Goal: Check status: Check status

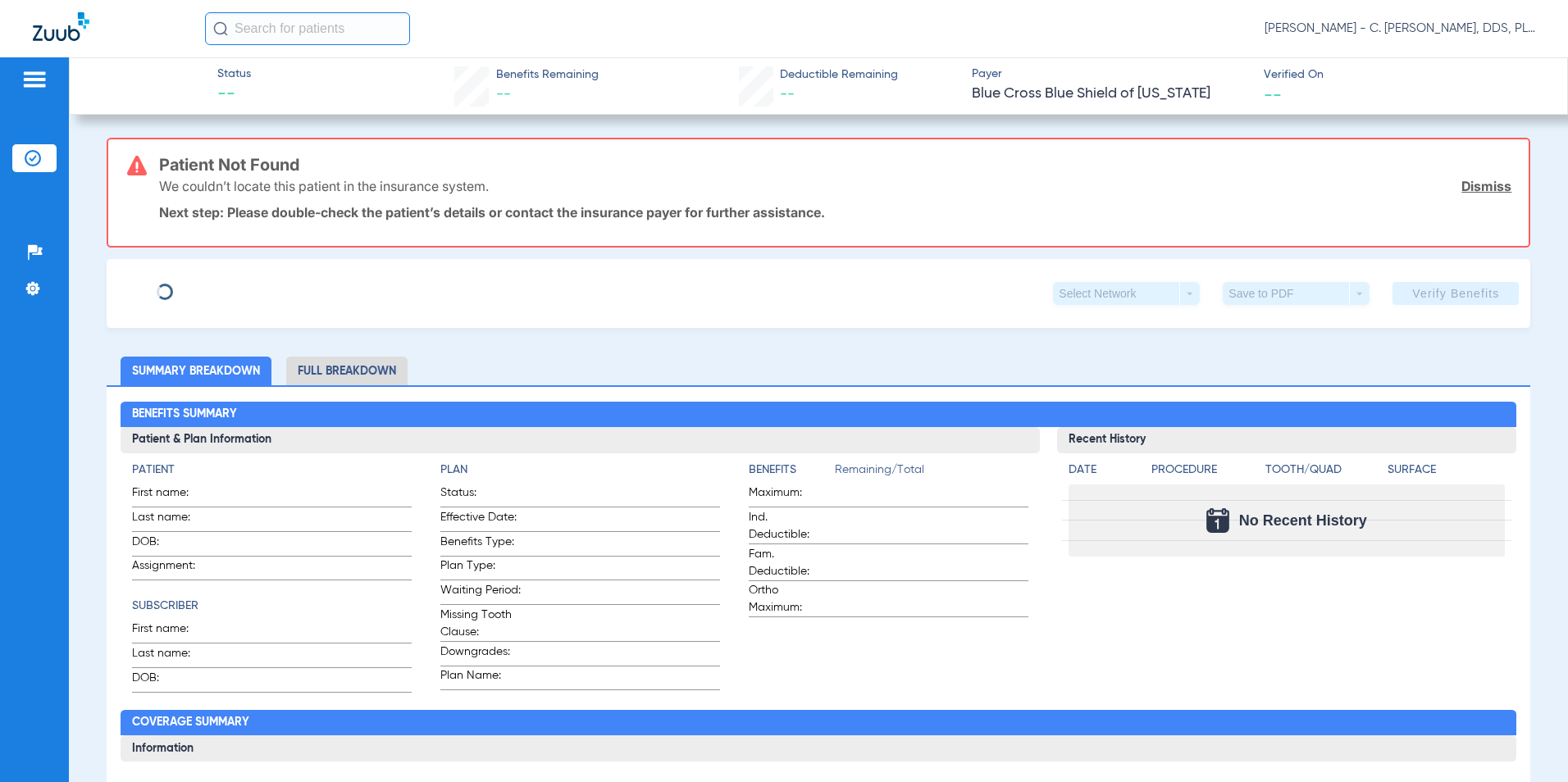
type input "[PERSON_NAME]"
type input "Dobzyniak"
type input "[DATE]"
type input "ZGA8211866395"
type input "155220"
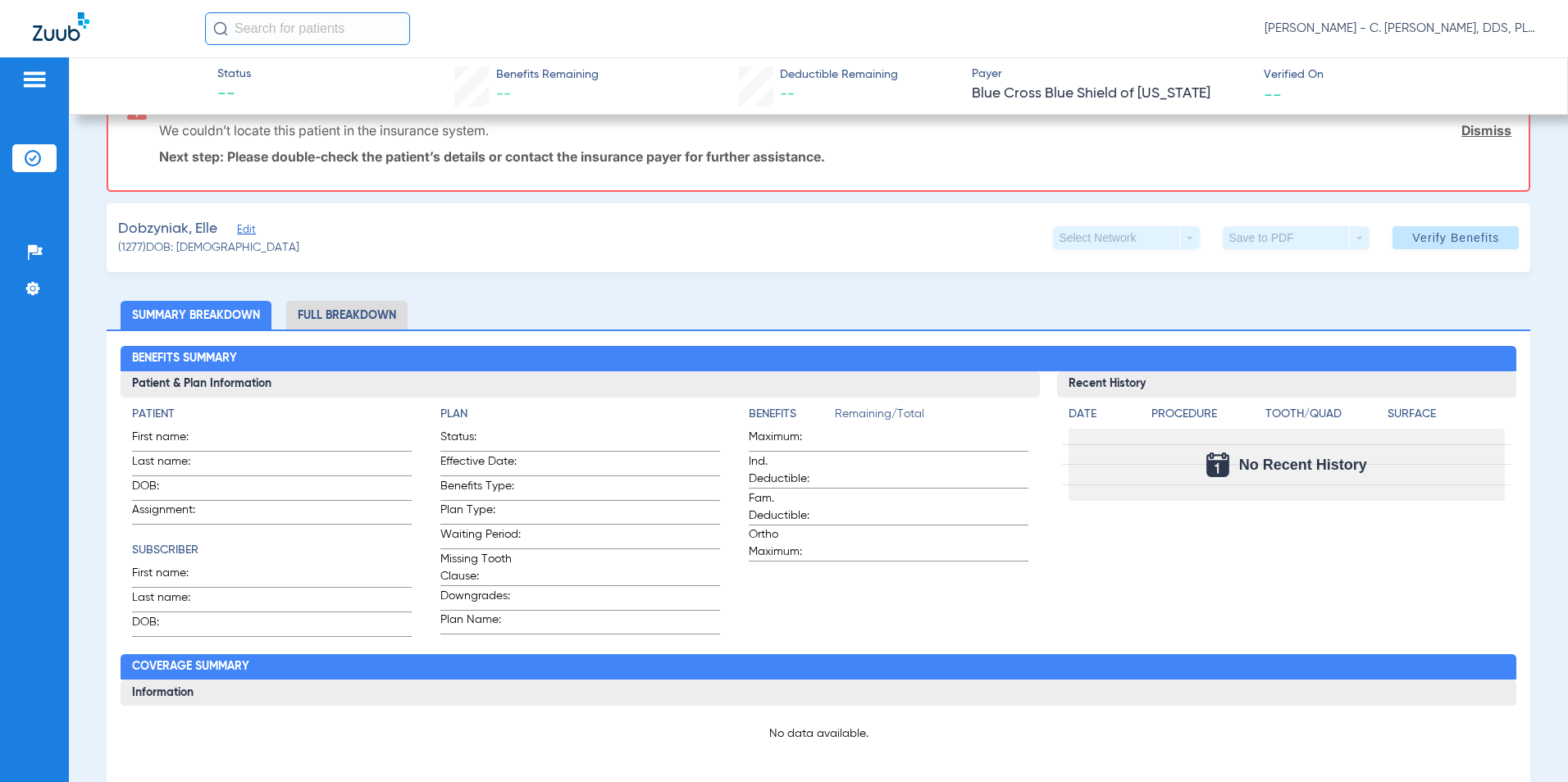
scroll to position [82, 0]
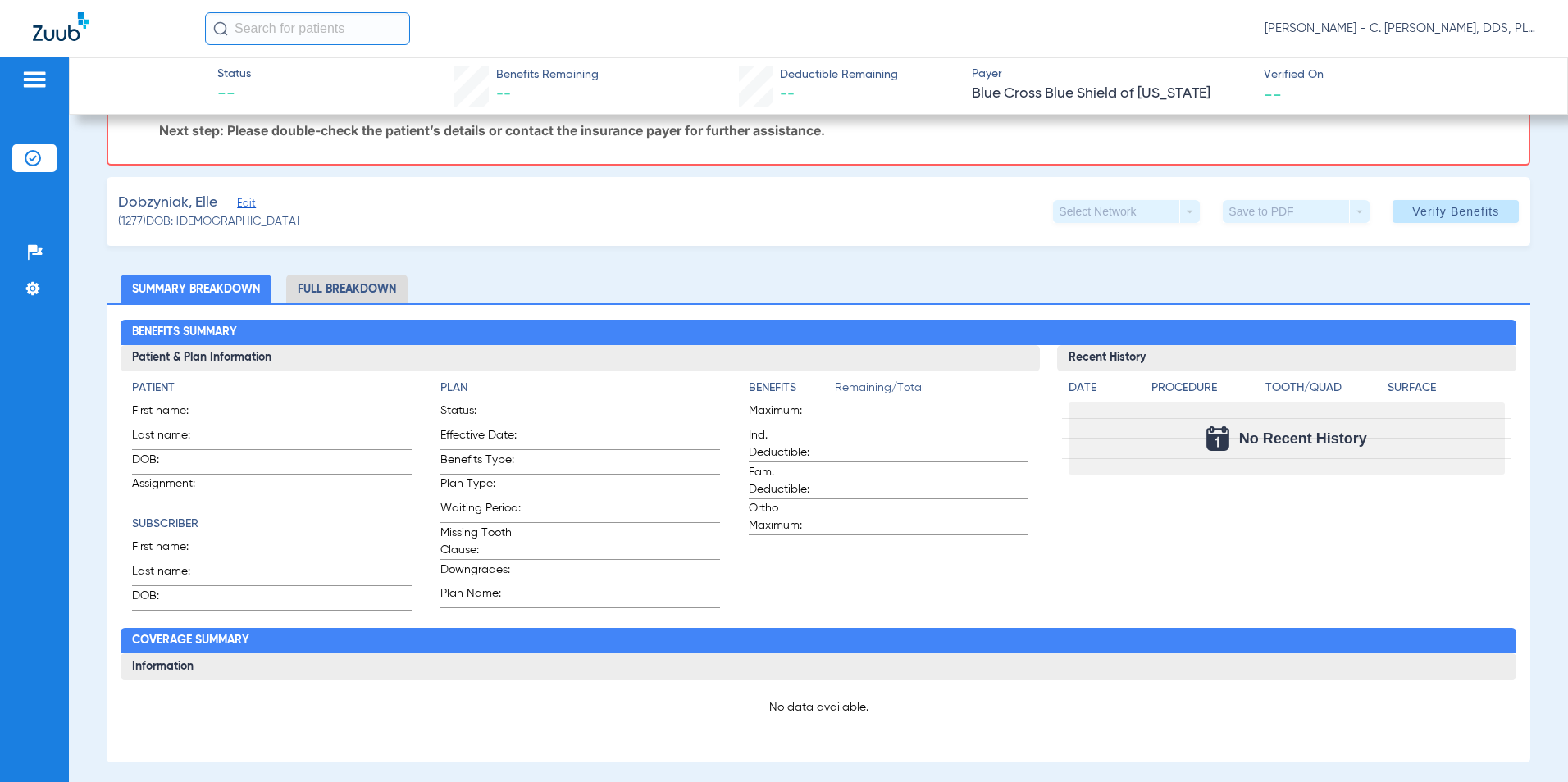
click at [350, 284] on li "Full Breakdown" at bounding box center [347, 289] width 122 height 28
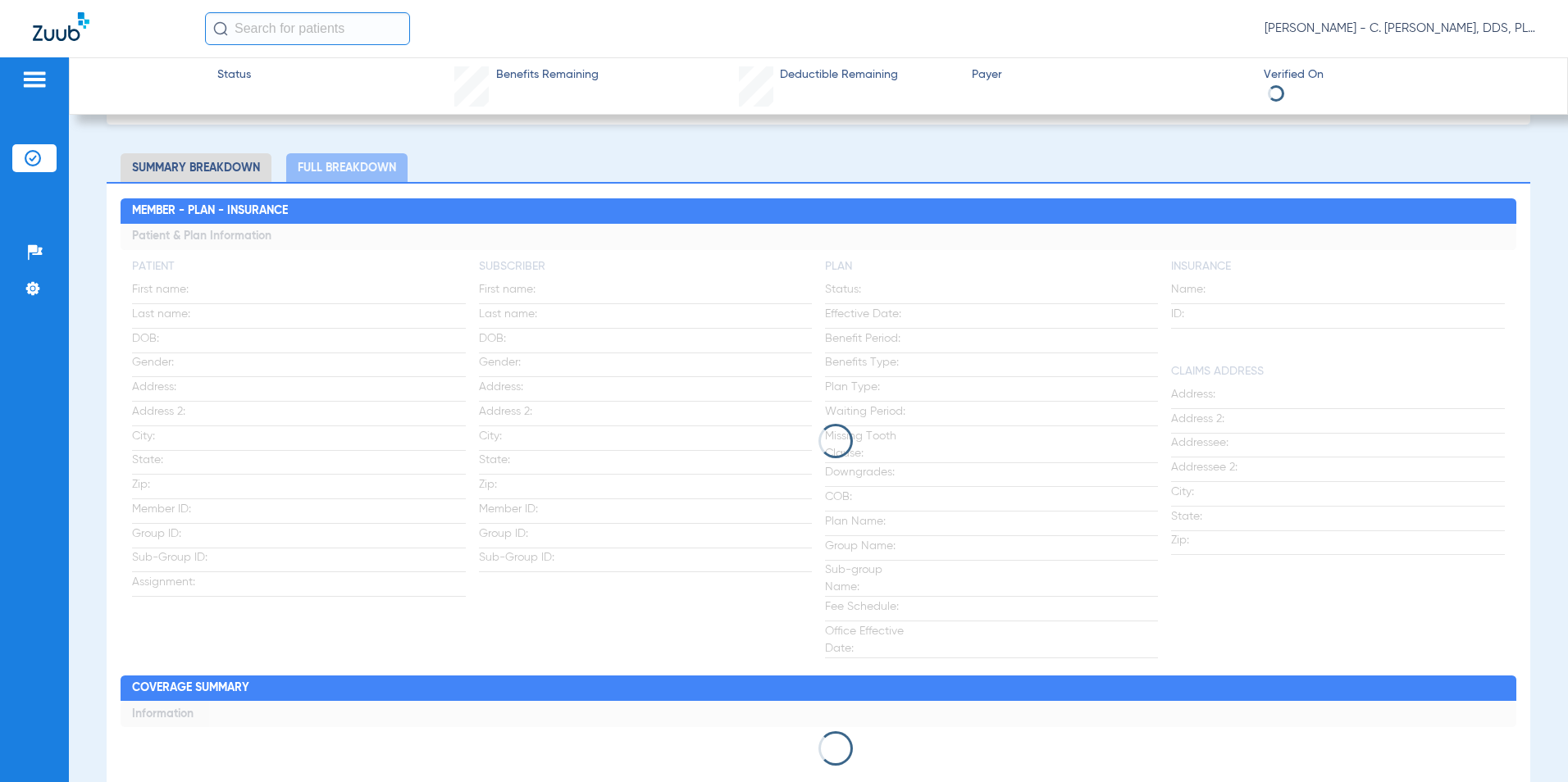
scroll to position [0, 0]
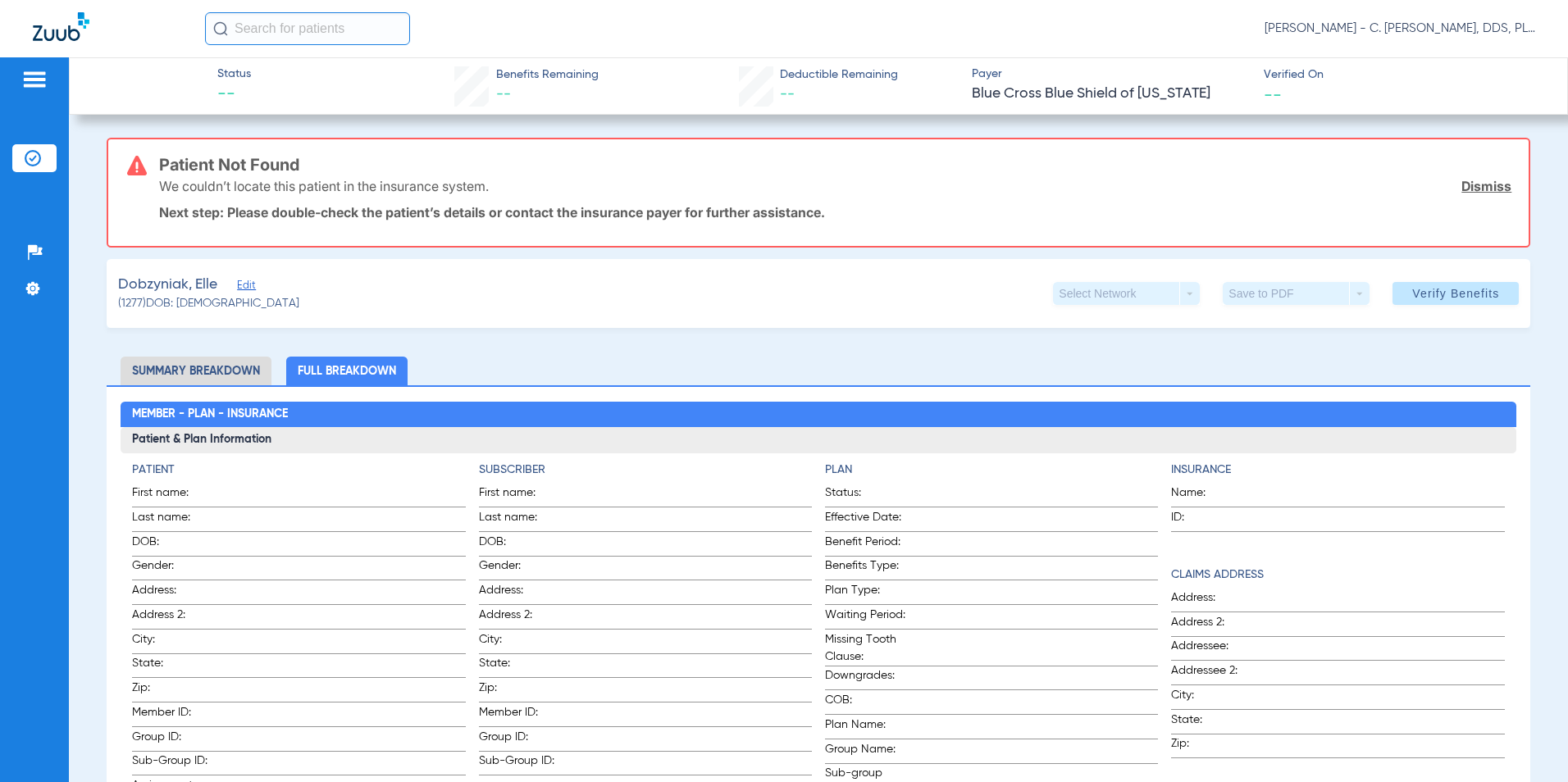
click at [249, 282] on span "Edit" at bounding box center [245, 287] width 15 height 16
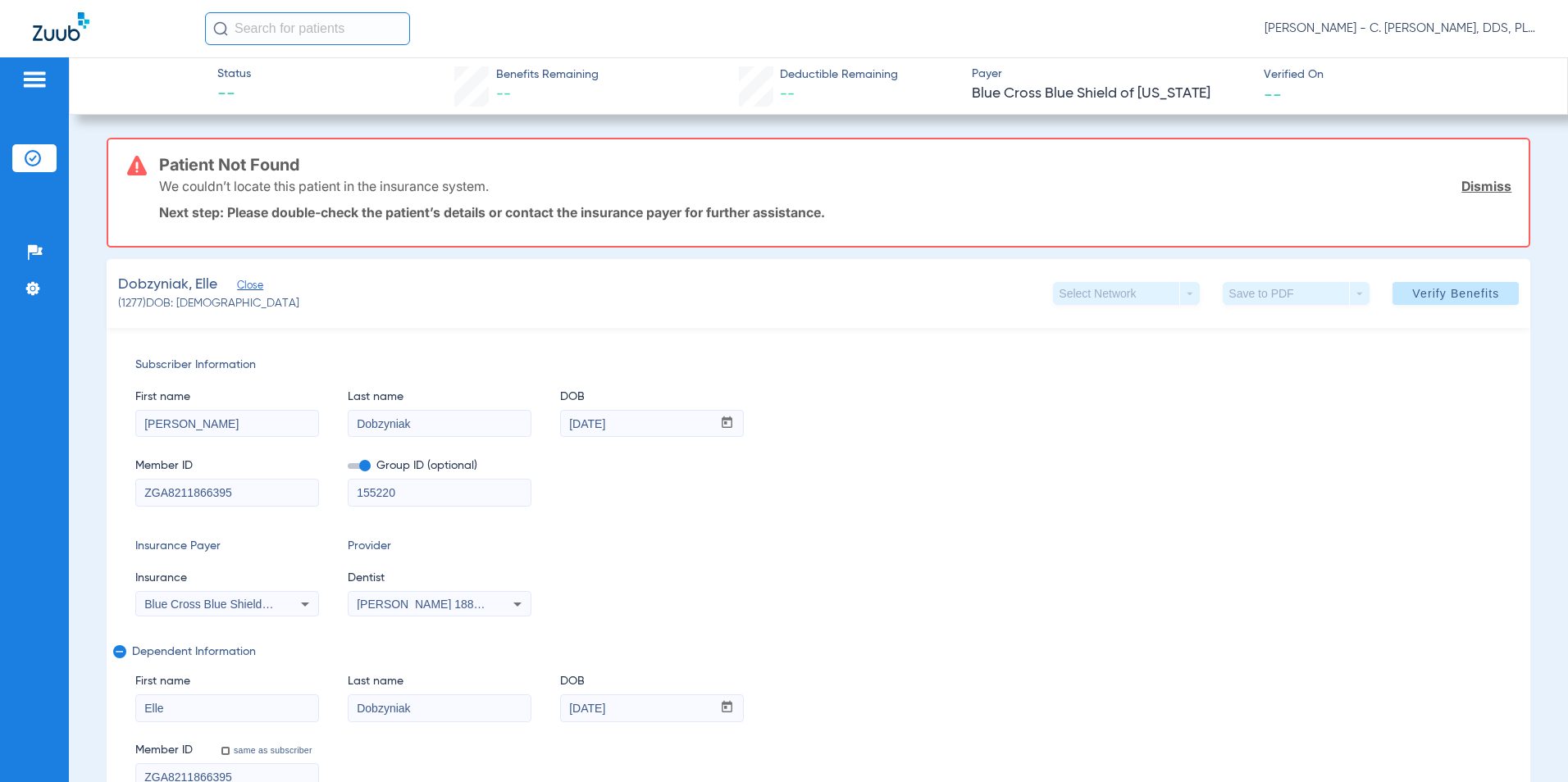
scroll to position [82, 0]
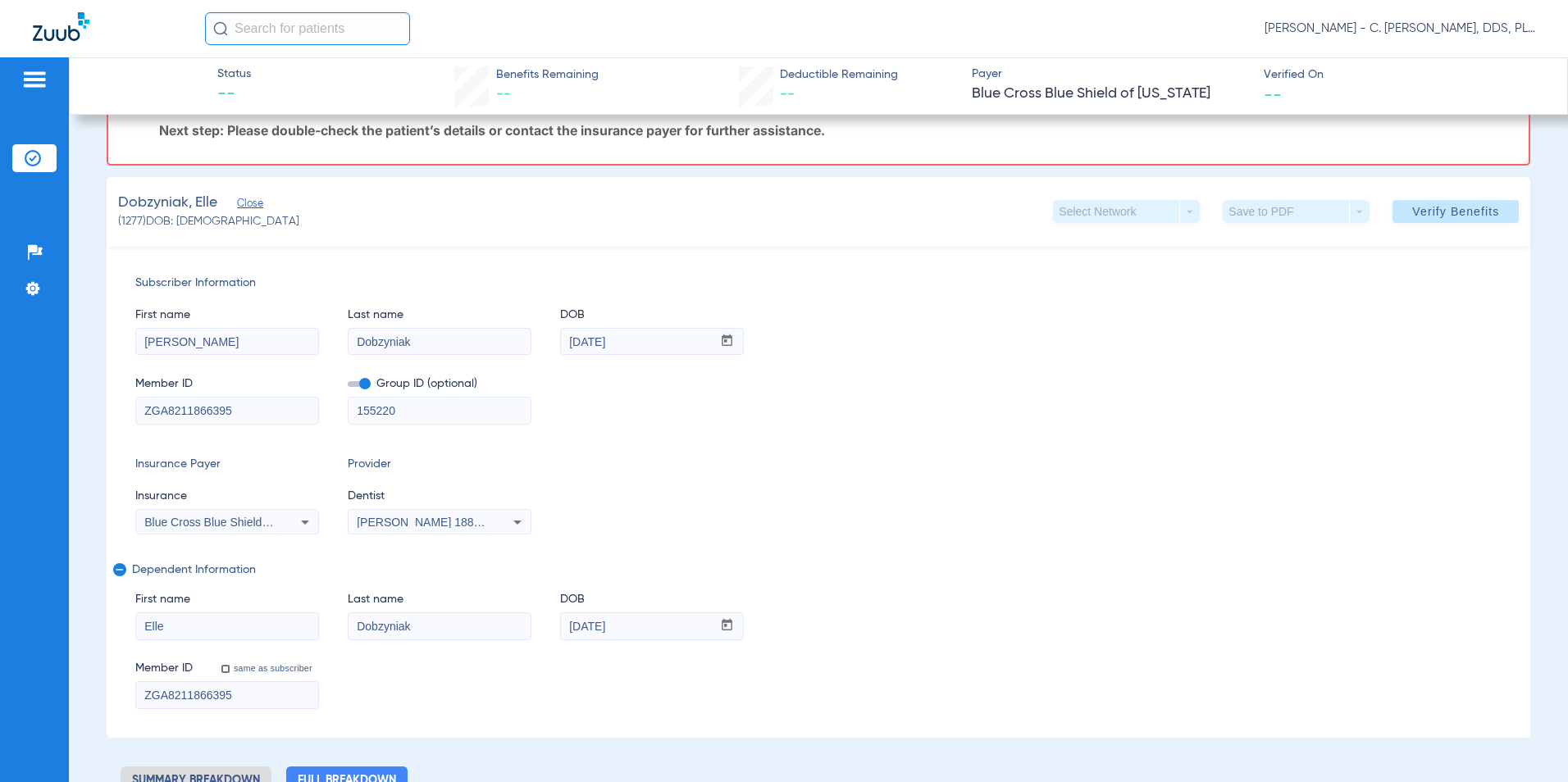
drag, startPoint x: 256, startPoint y: 418, endPoint x: 70, endPoint y: 411, distance: 186.1
paste input "367-76-0877"
click at [168, 408] on input "367-76-0877" at bounding box center [227, 411] width 182 height 27
click at [181, 413] on input "36776-0877" at bounding box center [227, 411] width 182 height 27
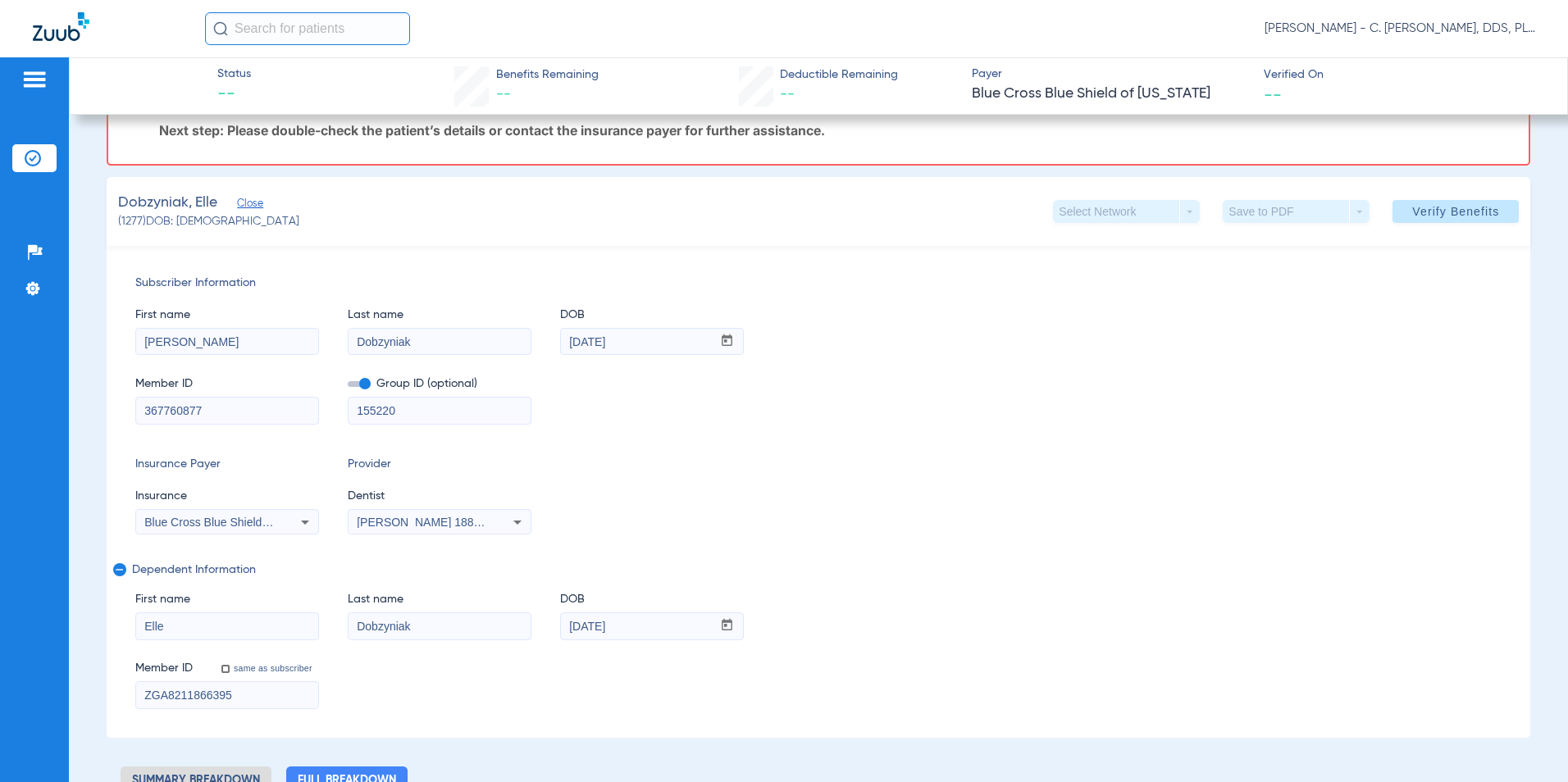
click at [233, 414] on input "367760877" at bounding box center [227, 411] width 182 height 27
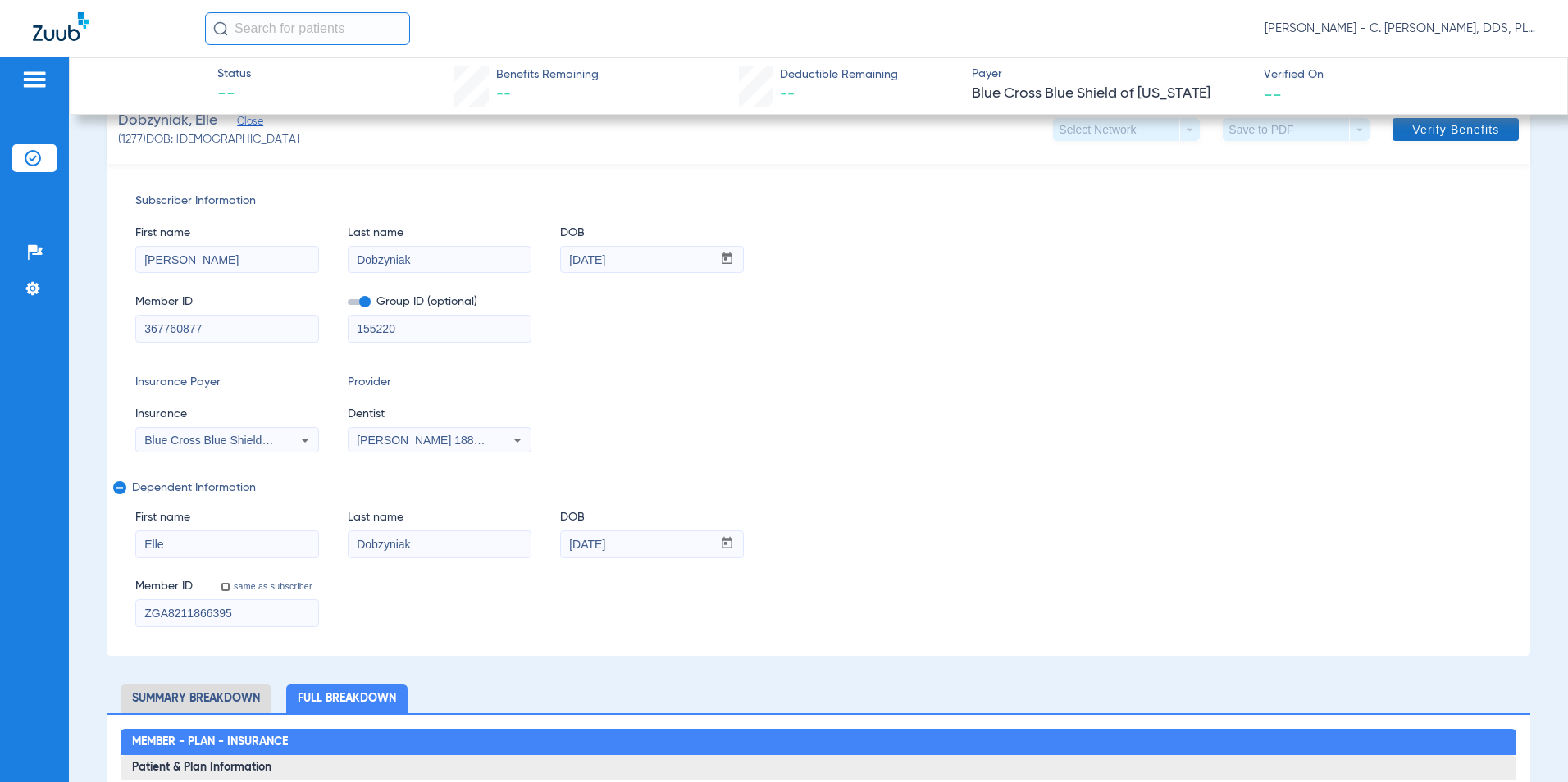
type input "367760877"
click at [752, 131] on span "Verify Benefits" at bounding box center [1455, 130] width 87 height 13
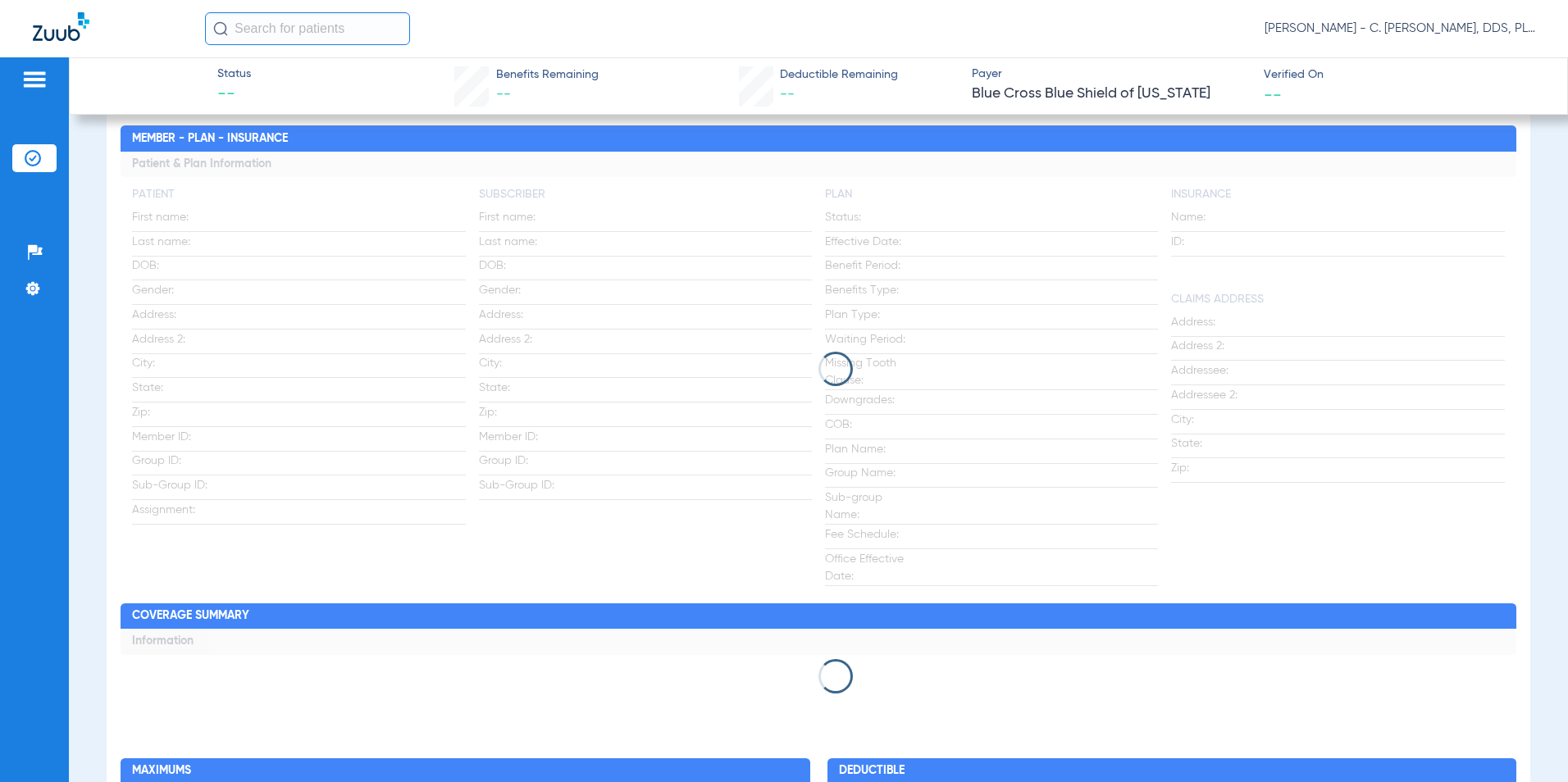
scroll to position [656, 0]
